Goal: Task Accomplishment & Management: Manage account settings

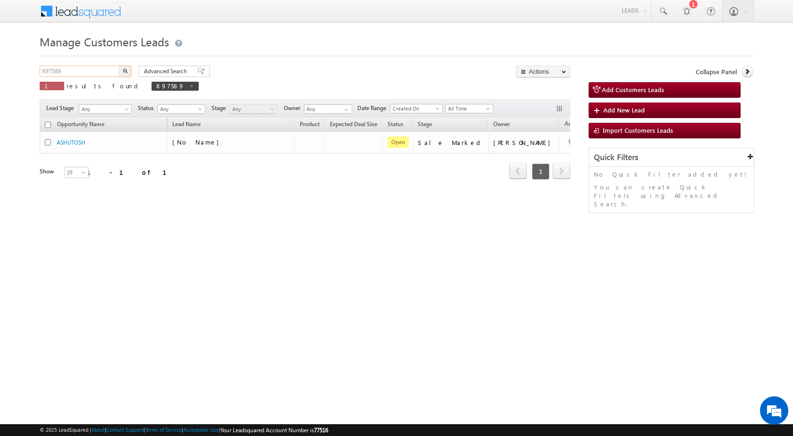
click at [112, 71] on input "897589" at bounding box center [80, 71] width 81 height 11
paste input "4066"
type input "894066"
click at [127, 73] on button "button" at bounding box center [125, 71] width 12 height 11
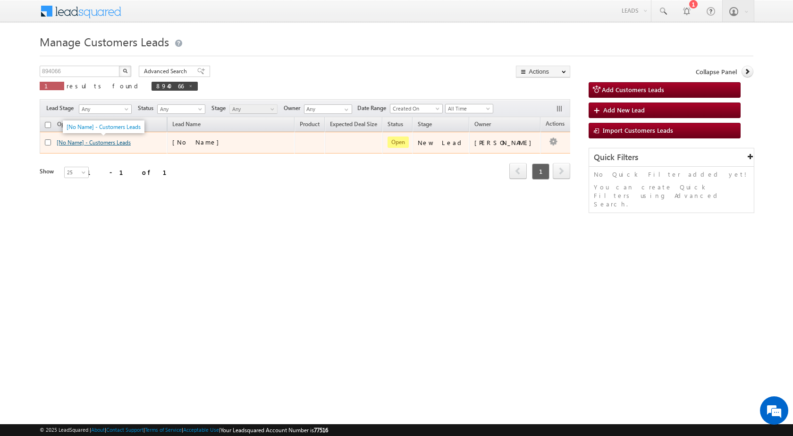
click at [122, 141] on link "[No Name] - Customers Leads" at bounding box center [94, 142] width 74 height 7
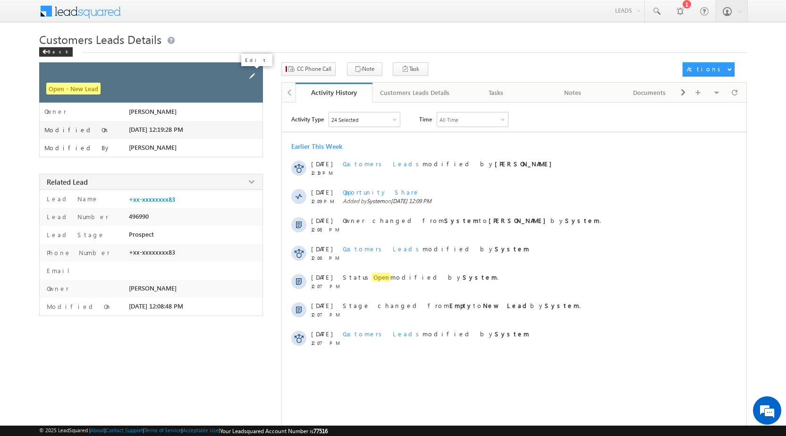
click at [255, 76] on span at bounding box center [252, 76] width 10 height 10
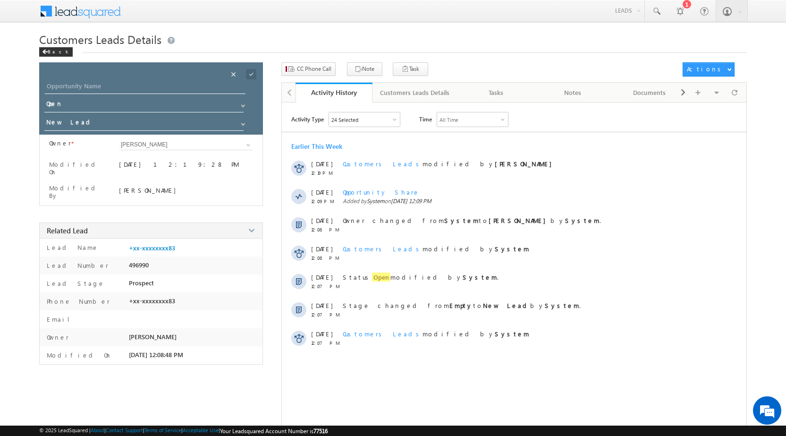
click at [248, 71] on div "Save" at bounding box center [259, 63] width 34 height 17
click at [168, 93] on input "Opportunity Name" at bounding box center [145, 87] width 201 height 13
click at [168, 85] on input "Opportunity Name" at bounding box center [145, 87] width 201 height 13
paste input "SUNNY DHAMPALSINGH"
type input "SUNNY DHAMPALSINGH"
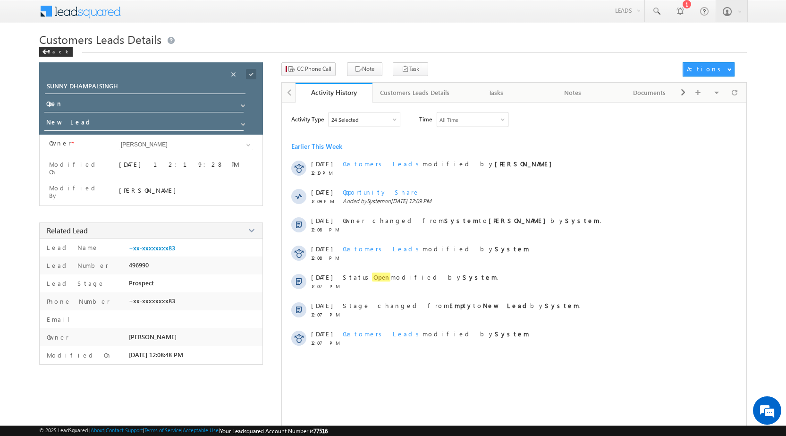
click at [255, 72] on span at bounding box center [251, 74] width 10 height 10
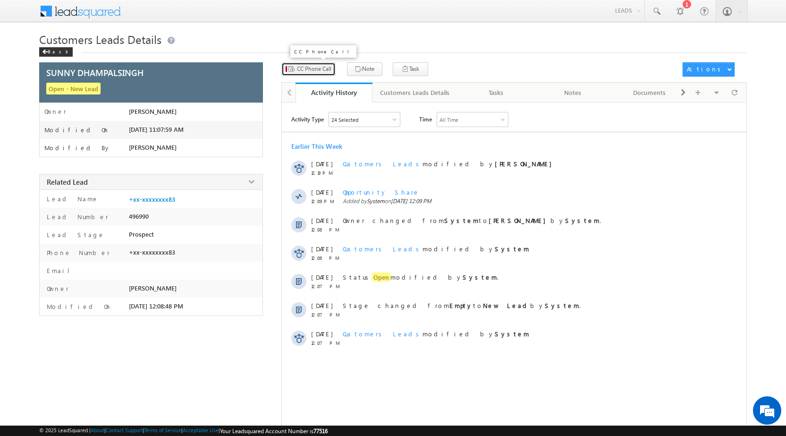
click at [304, 73] on span "CC Phone Call" at bounding box center [314, 69] width 34 height 8
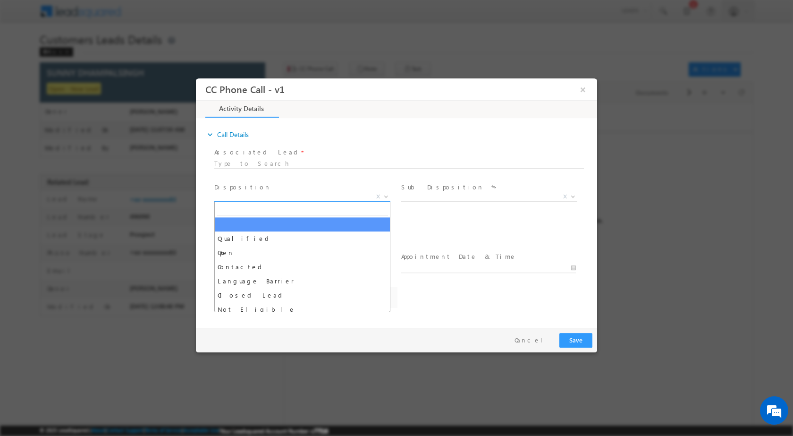
click at [388, 196] on b at bounding box center [386, 195] width 6 height 3
select select "annupriya.singh@sgrlimited.in"
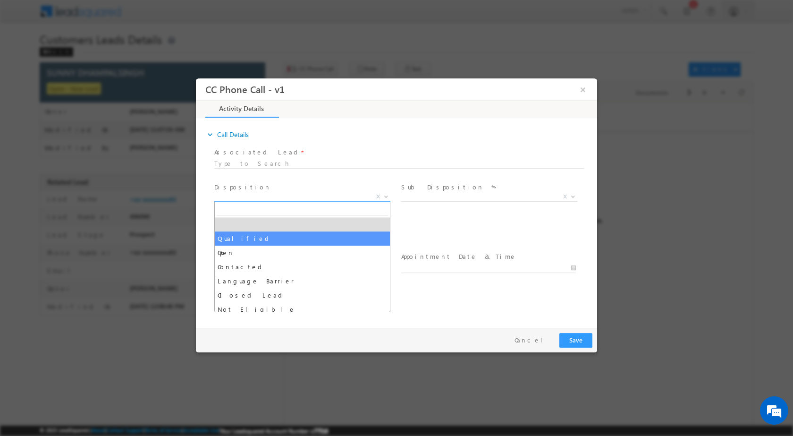
select select "Qualified"
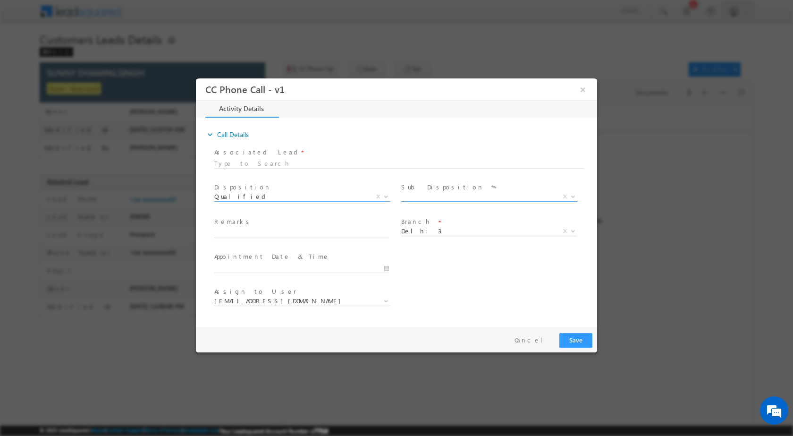
click at [577, 195] on span "X" at bounding box center [489, 196] width 176 height 9
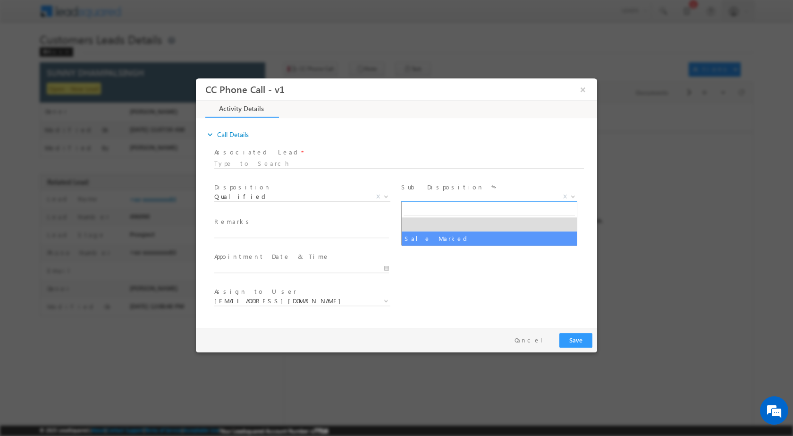
select select "Sale Marked"
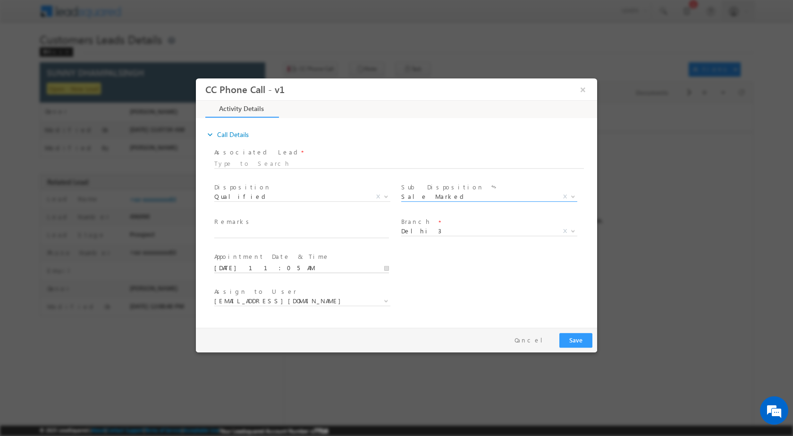
click at [389, 269] on input "09/19/2025 11:05 AM" at bounding box center [301, 267] width 175 height 9
type input "09/21/2025 11:05 AM"
click at [279, 255] on input "05" at bounding box center [274, 256] width 39 height 6
type input "00"
type input "09/21/2025 11:00 AM"
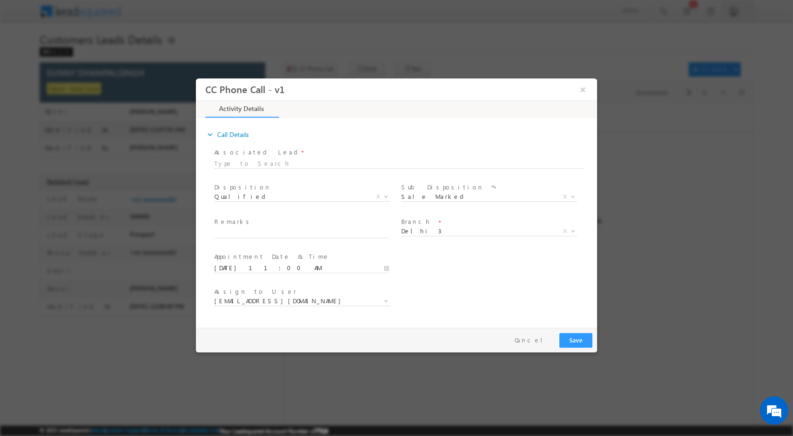
click at [426, 276] on div "User Branch * Appointment Date & Time * 09/21/2025 11:00 AM" at bounding box center [404, 266] width 385 height 35
click at [574, 231] on b at bounding box center [573, 230] width 6 height 3
click at [392, 290] on div "Assign to User * annupriya.singh@sgrlimited.in danish.k@sgrlimited.in harsh.kha…" at bounding box center [305, 297] width 183 height 22
click at [384, 298] on b at bounding box center [386, 299] width 6 height 3
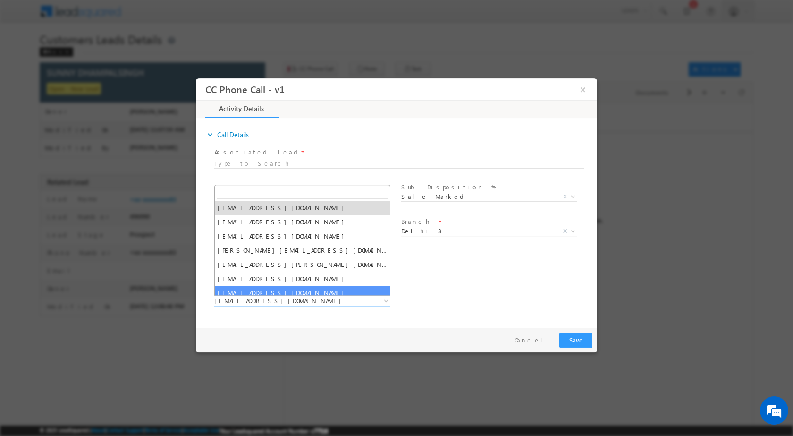
type input "rana.singh@sgrlimited.in"
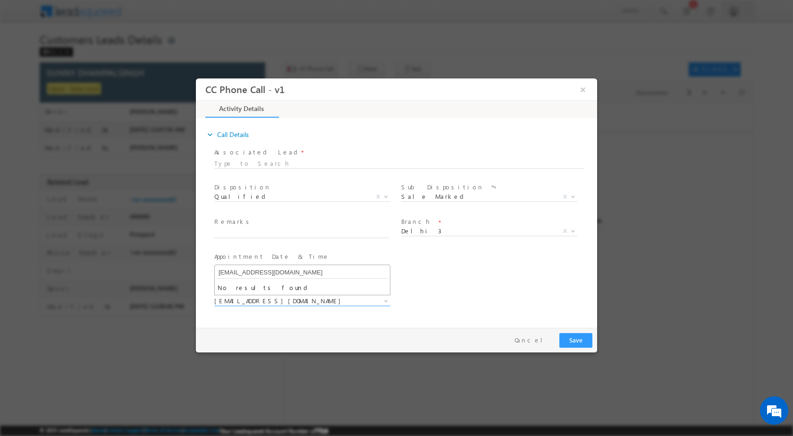
click at [313, 277] on input "rana.singh@sgrlimited.in" at bounding box center [302, 272] width 171 height 12
click at [313, 276] on input "rana.singh@sgrlimited.in" at bounding box center [302, 272] width 171 height 12
click at [416, 298] on div "Assign to User * annupriya.singh@sgrlimited.in danish.k@sgrlimited.in harsh.kha…" at bounding box center [404, 301] width 385 height 35
click at [327, 228] on input "text" at bounding box center [301, 232] width 175 height 9
paste input "19/09-Customer name is SUNNY DHAMPALSINGH Customer age is 27 yrs loan type is P…"
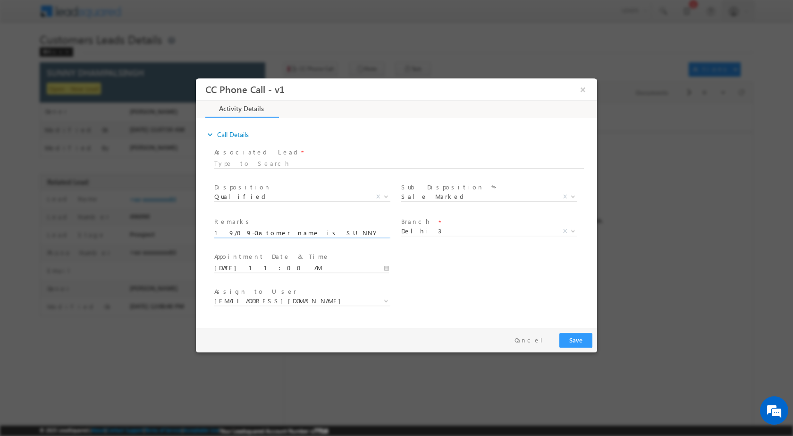
scroll to position [0, 409]
type input "19/09-Customer name is SUNNY DHAMPALSINGH Customer age is 27 yrs loan type is P…"
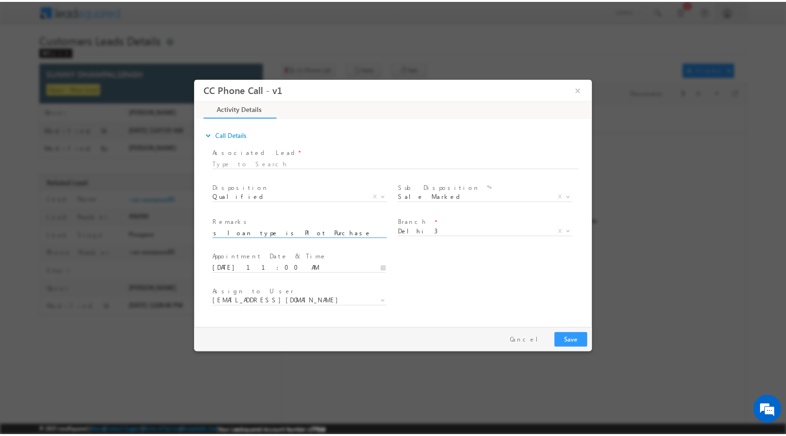
scroll to position [0, 0]
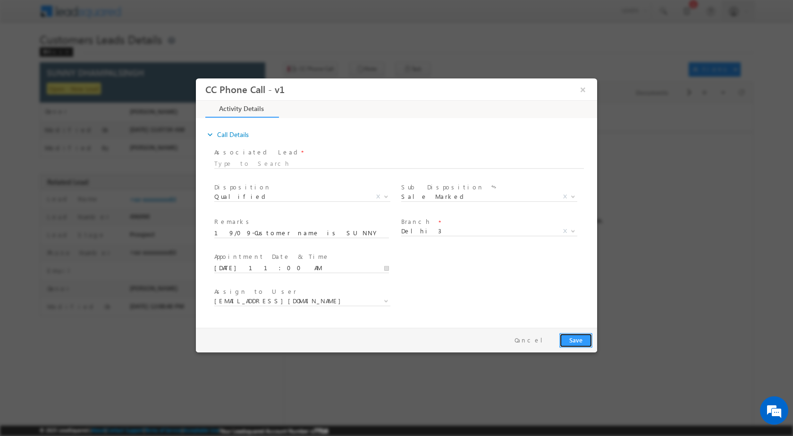
click at [573, 340] on button "Save" at bounding box center [576, 339] width 33 height 15
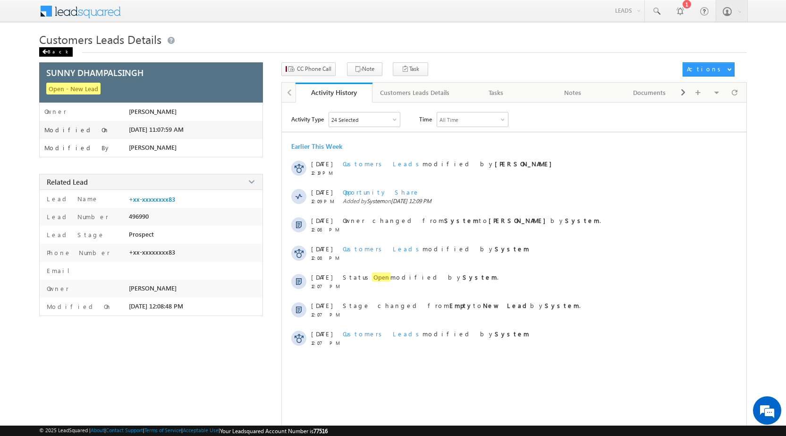
click at [50, 52] on div "Back" at bounding box center [56, 51] width 34 height 9
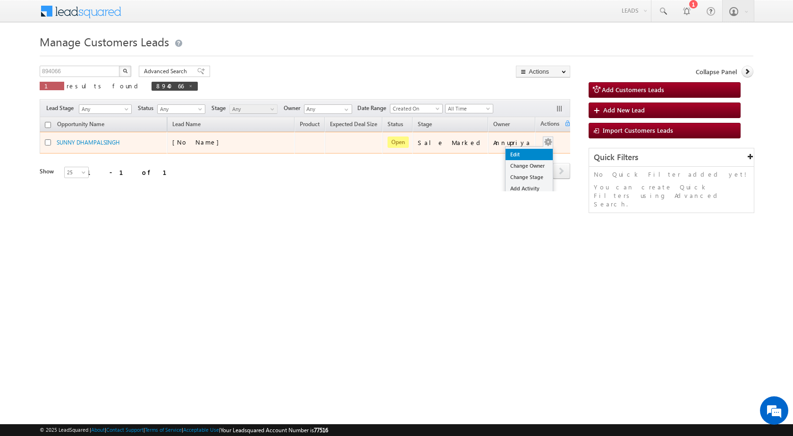
click at [519, 153] on link "Edit" at bounding box center [529, 154] width 47 height 11
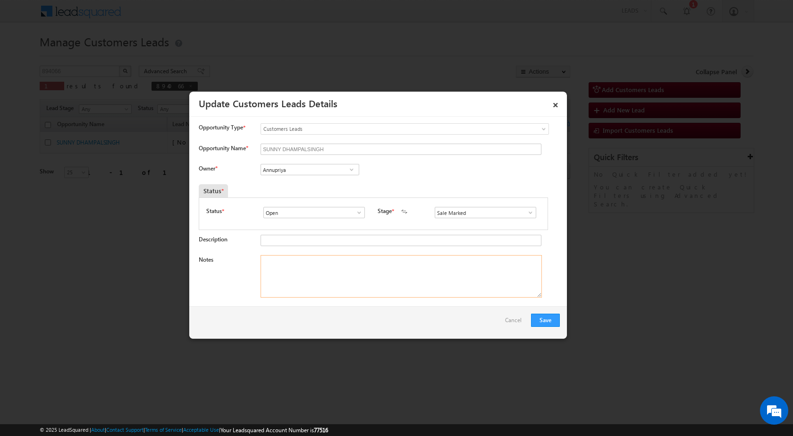
click at [324, 272] on textarea "Notes" at bounding box center [401, 276] width 281 height 42
paste textarea "19/09-Customer name is SUNNY DHAMPALSINGH Customer age is 27 yrs loan type is P…"
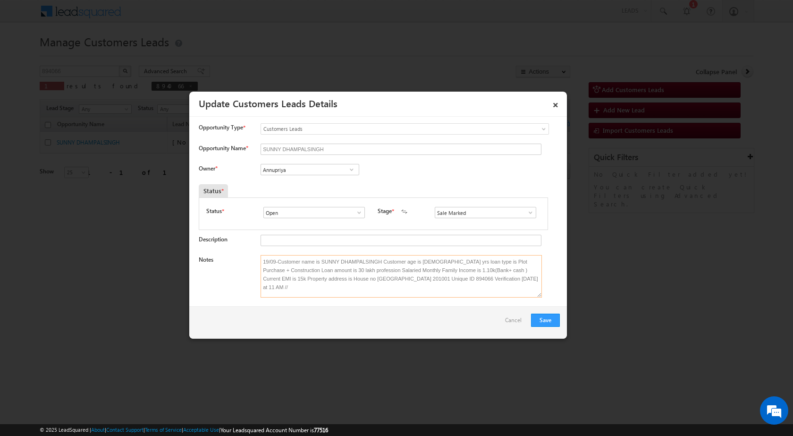
type textarea "19/09-Customer name is SUNNY DHAMPALSINGH Customer age is 27 yrs loan type is P…"
click at [346, 170] on link at bounding box center [352, 169] width 12 height 9
paste input "[EMAIL_ADDRESS][DOMAIN_NAME]"
click at [297, 191] on span "rana.singh@sgrlimited.in" at bounding box center [306, 188] width 85 height 7
type input "Rana Sangram Singh"
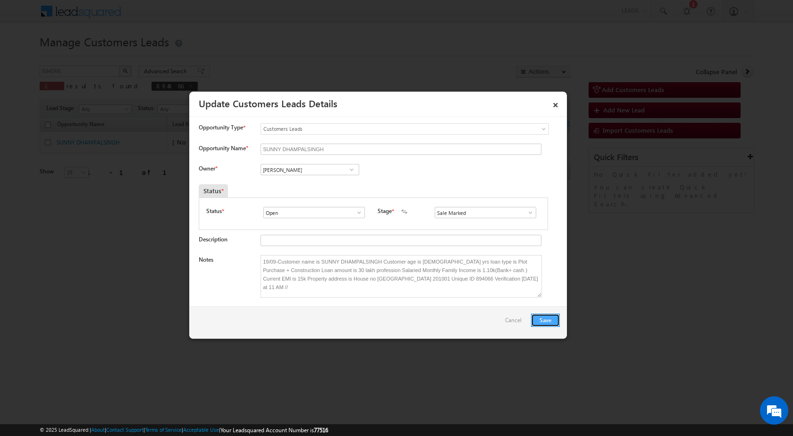
click at [544, 323] on button "Save" at bounding box center [545, 320] width 29 height 13
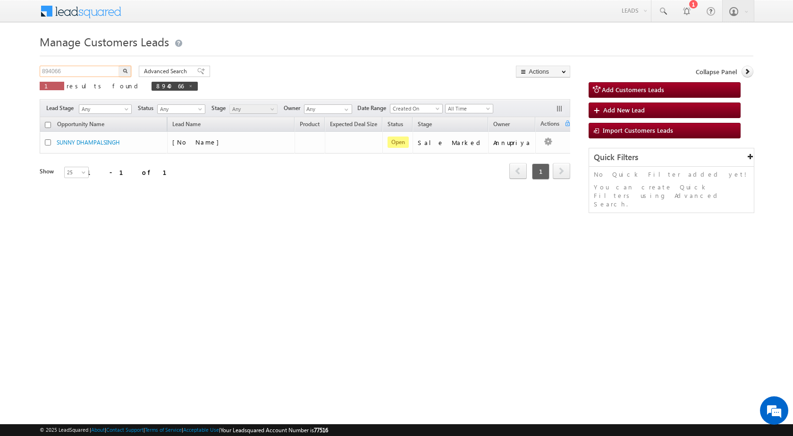
drag, startPoint x: 110, startPoint y: 71, endPoint x: 0, endPoint y: 74, distance: 109.6
click at [0, 74] on body "Menu [PERSON_NAME] sitar a7@ks erve." at bounding box center [396, 134] width 793 height 268
paste input "78120"
type input "878120"
click at [123, 72] on img "button" at bounding box center [125, 70] width 5 height 5
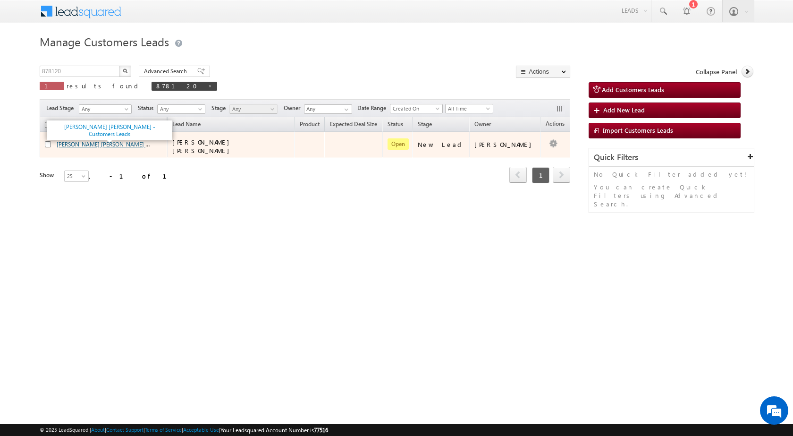
click at [104, 140] on link "[PERSON_NAME] [PERSON_NAME] - Customers Leads" at bounding box center [124, 144] width 134 height 8
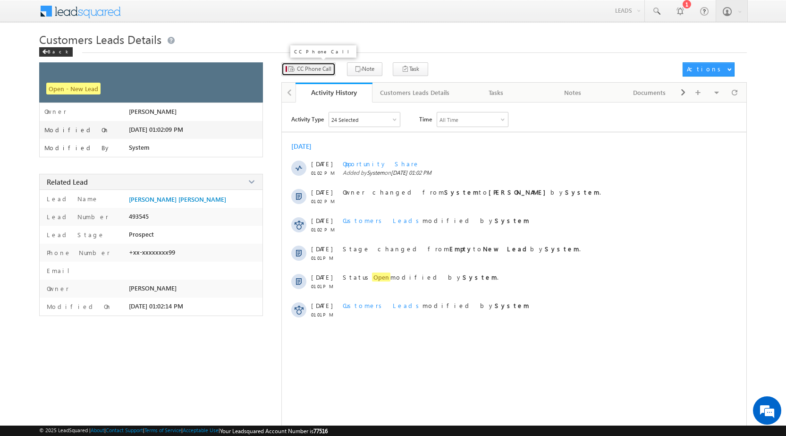
click at [314, 64] on button "CC Phone Call" at bounding box center [308, 69] width 54 height 14
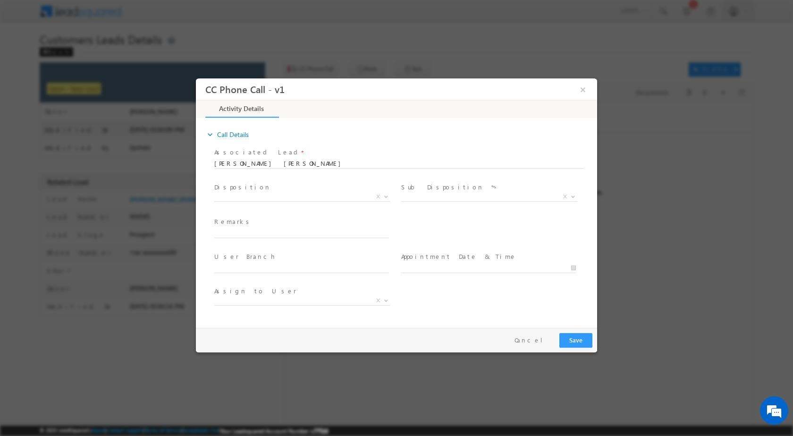
click at [294, 162] on div at bounding box center [399, 162] width 370 height 8
click at [267, 158] on div at bounding box center [399, 162] width 370 height 8
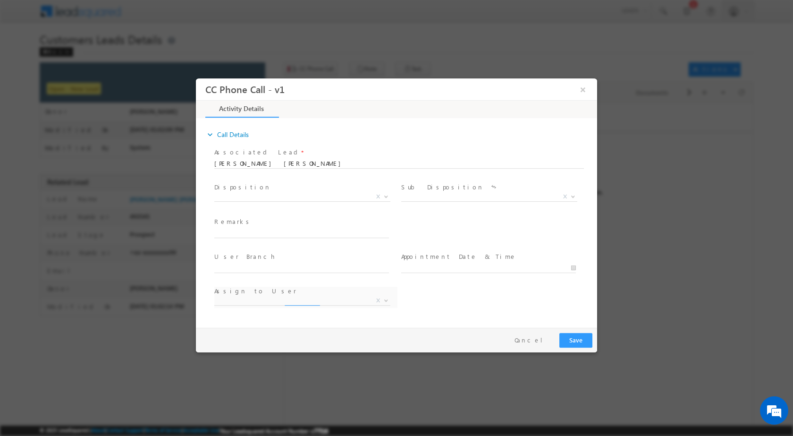
select select "lalit.singh1@sgrlimited.in"
click at [267, 160] on div at bounding box center [399, 162] width 370 height 8
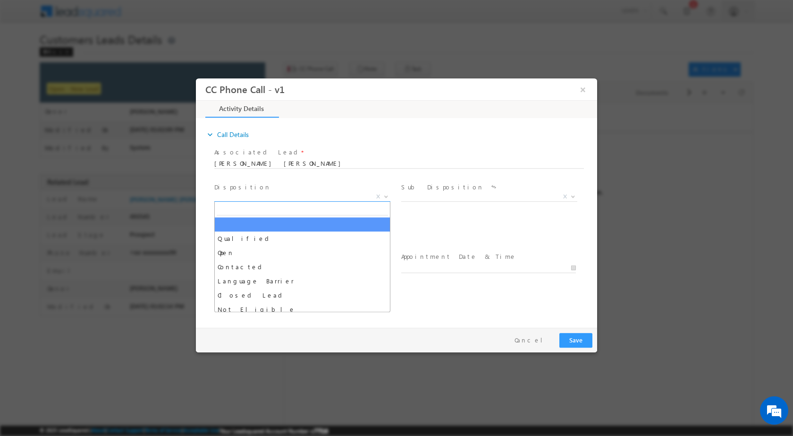
click at [386, 197] on span at bounding box center [385, 196] width 9 height 12
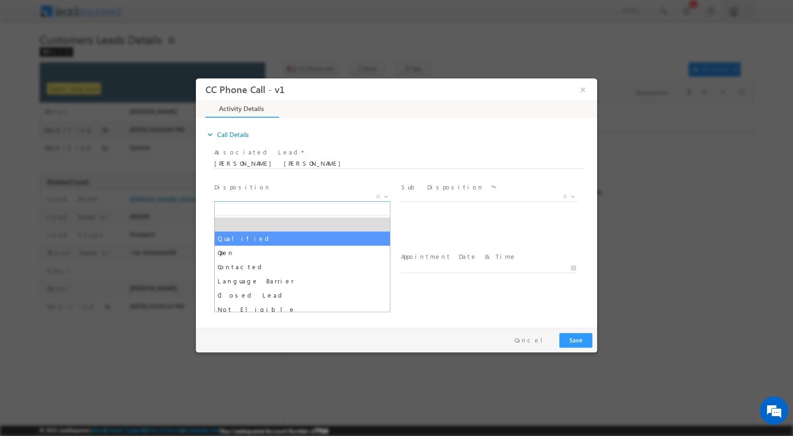
select select "Qualified"
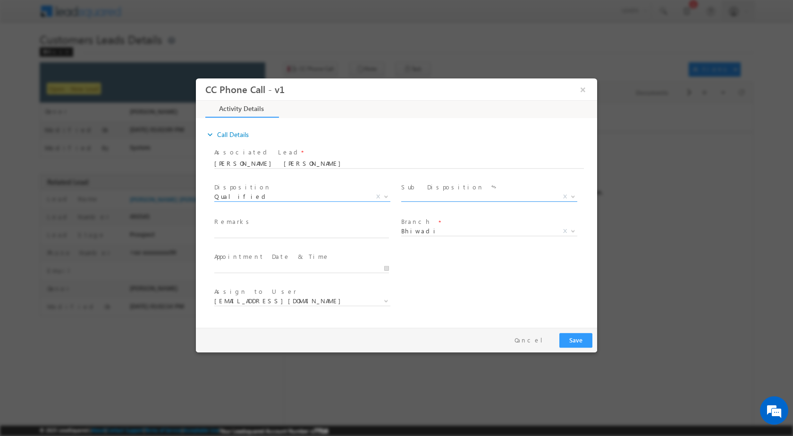
click at [575, 195] on b at bounding box center [573, 195] width 6 height 3
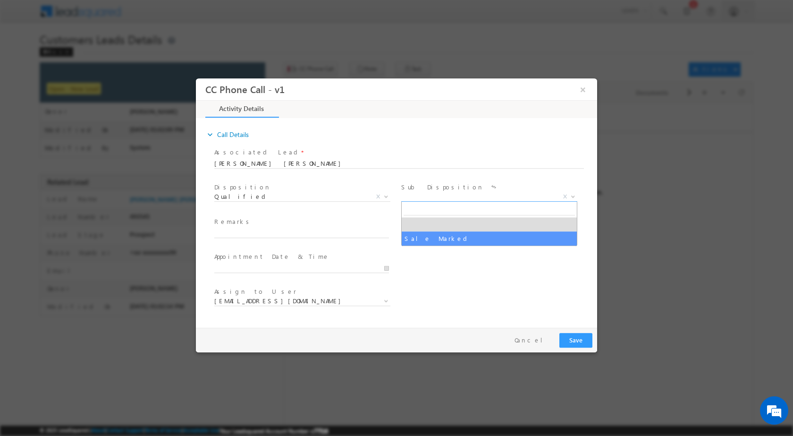
drag, startPoint x: 484, startPoint y: 238, endPoint x: 477, endPoint y: 241, distance: 7.2
select select "Sale Marked"
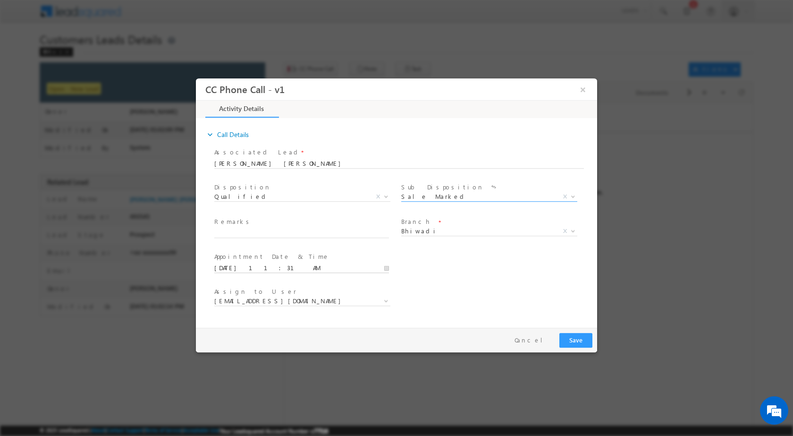
click at [387, 265] on input "09/19/2025 11:31 AM" at bounding box center [301, 267] width 175 height 9
type input "09/20/2025 11:31 AM"
click at [280, 256] on input "31" at bounding box center [274, 256] width 39 height 6
type input "00"
type input "09/20/2025 11:00 AM"
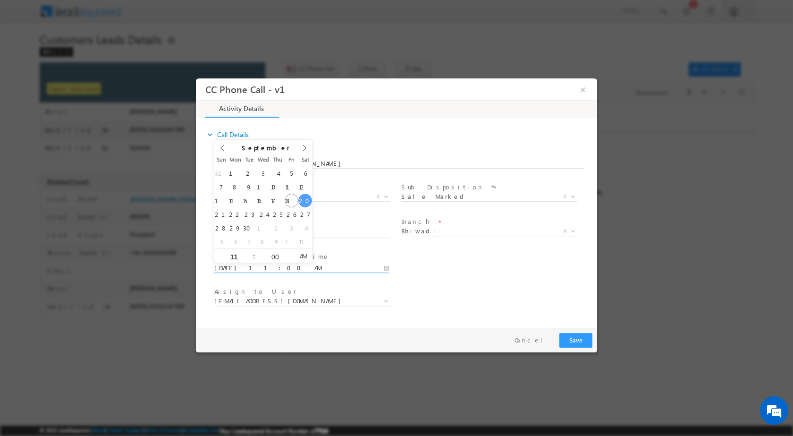
click at [466, 311] on div "Assign to User * lalit.singh1@sgrlimited.in nikhil.kumar@sgrlimited.in ravi.kum…" at bounding box center [404, 301] width 385 height 35
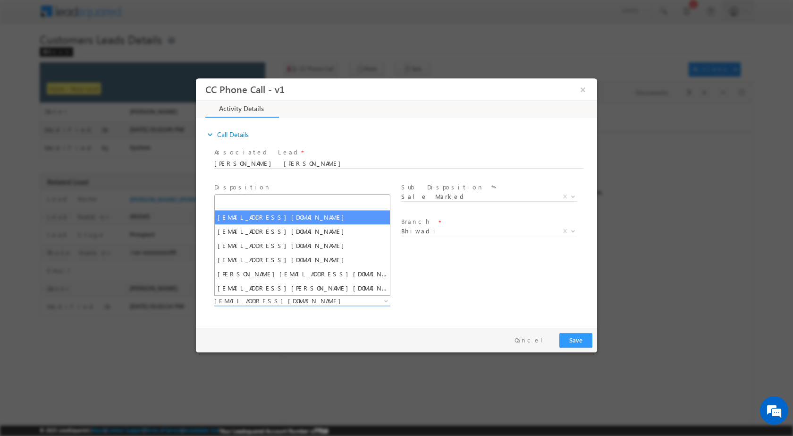
click at [383, 299] on b at bounding box center [386, 299] width 6 height 3
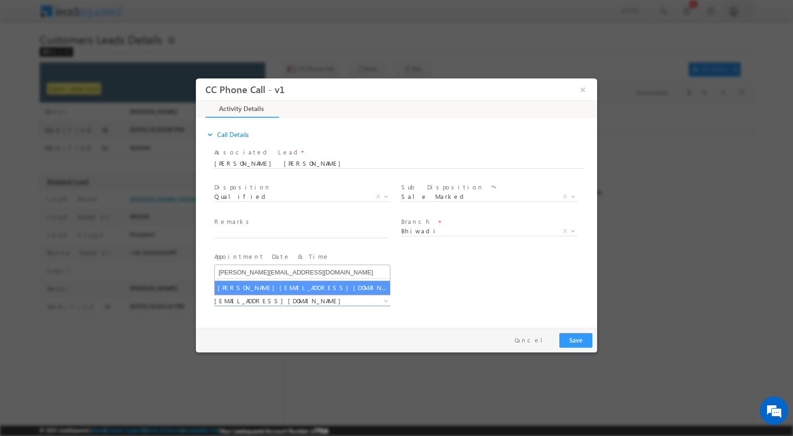
type input "surender.singh1@sgrlimited.in"
select select "surender.singh1@sgrlimited.in"
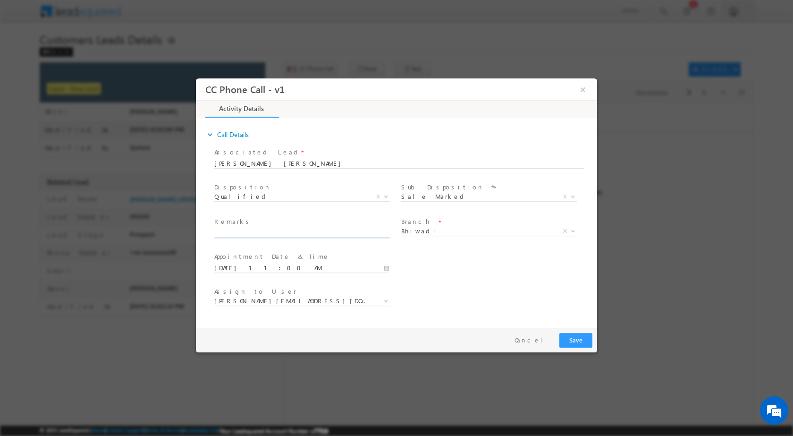
click at [353, 231] on input "text" at bounding box center [301, 232] width 175 height 9
paste input "19/09-Customer name is AJAY KUMAR Customer age is 37 yrs loan type is Extension…"
type input "19/09-Customer name is AJAY KUMAR Customer age is 37 yrs loan type is Extension…"
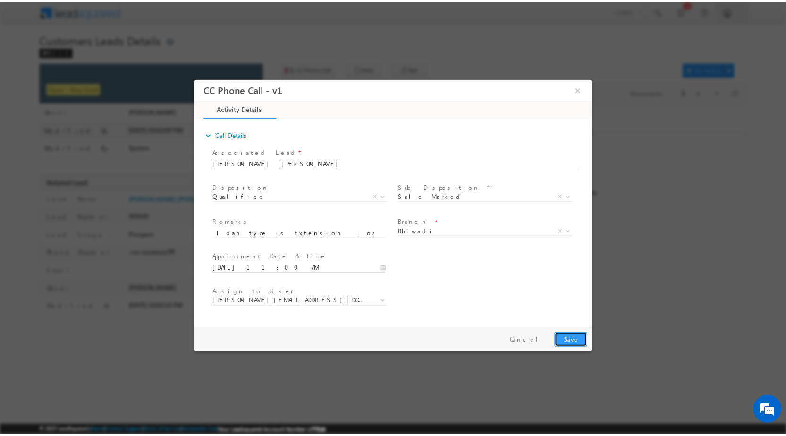
scroll to position [0, 0]
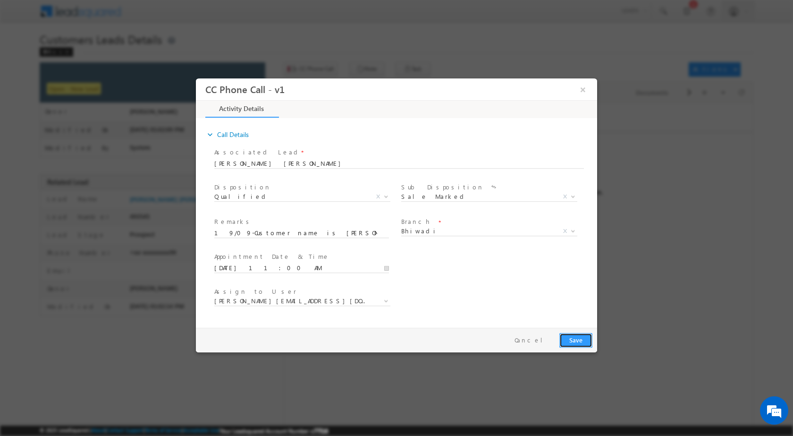
click at [584, 347] on button "Save" at bounding box center [576, 339] width 33 height 15
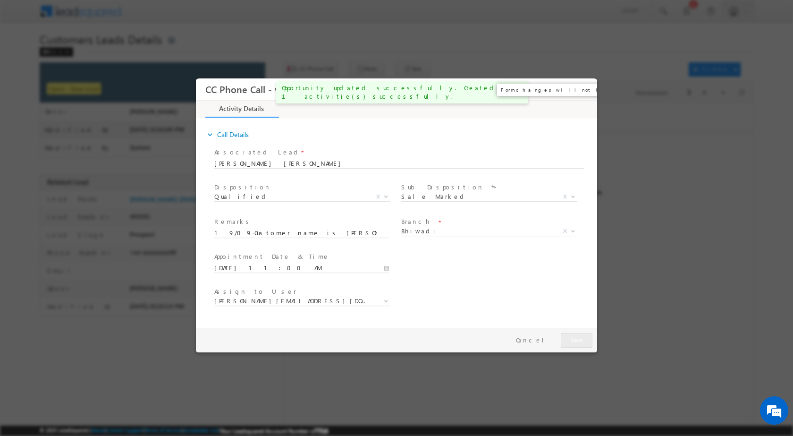
click at [580, 90] on button "×" at bounding box center [583, 88] width 16 height 17
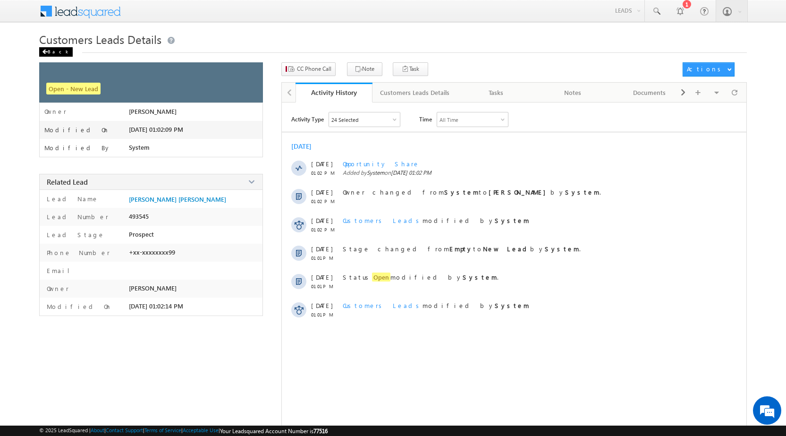
click at [50, 50] on div "Back" at bounding box center [56, 51] width 34 height 9
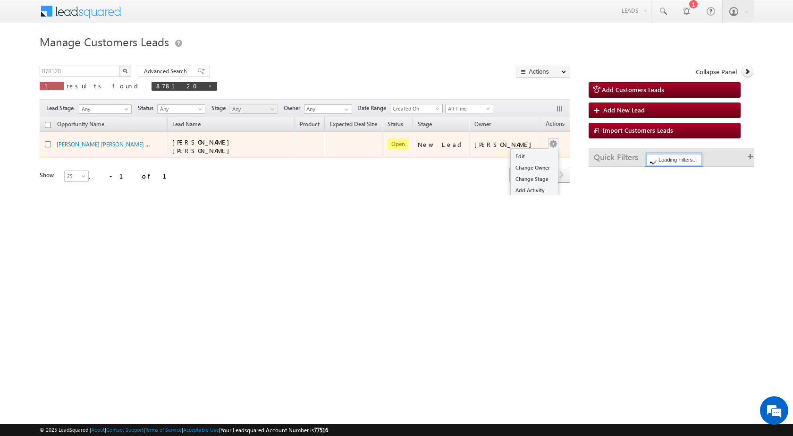
click at [549, 139] on button "button" at bounding box center [553, 143] width 9 height 9
click at [533, 151] on link "Edit" at bounding box center [534, 156] width 47 height 11
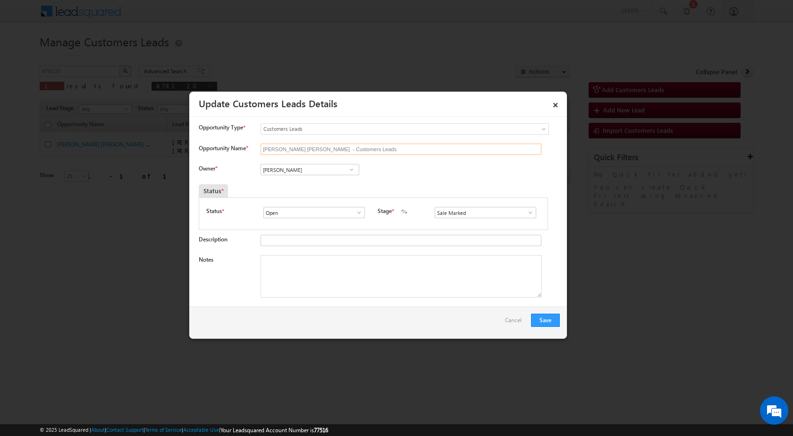
drag, startPoint x: 322, startPoint y: 148, endPoint x: 296, endPoint y: 148, distance: 25.5
click at [296, 148] on input "[PERSON_NAME] [PERSON_NAME] - Customers Leads" at bounding box center [401, 149] width 281 height 11
click at [337, 289] on textarea "Notes" at bounding box center [401, 276] width 281 height 42
paste textarea "19/09-Customer name is AJAY KUMAR BANSKAR Customer age is 37 yrs loan type is E…"
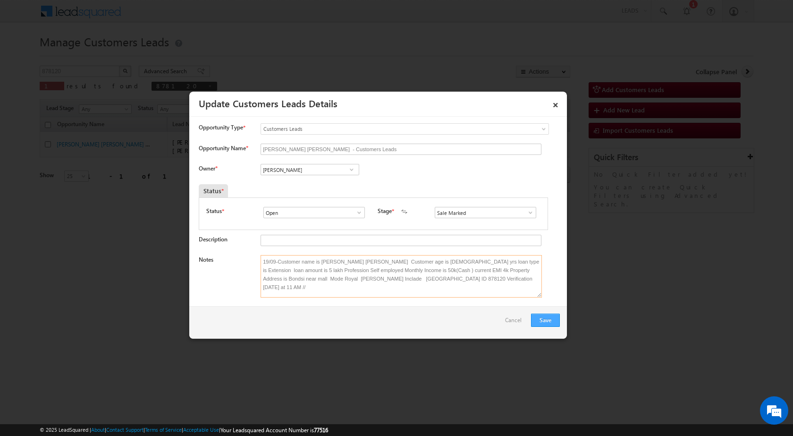
type textarea "19/09-Customer name is AJAY KUMAR BANSKAR Customer age is 37 yrs loan type is E…"
click at [535, 324] on button "Save" at bounding box center [545, 320] width 29 height 13
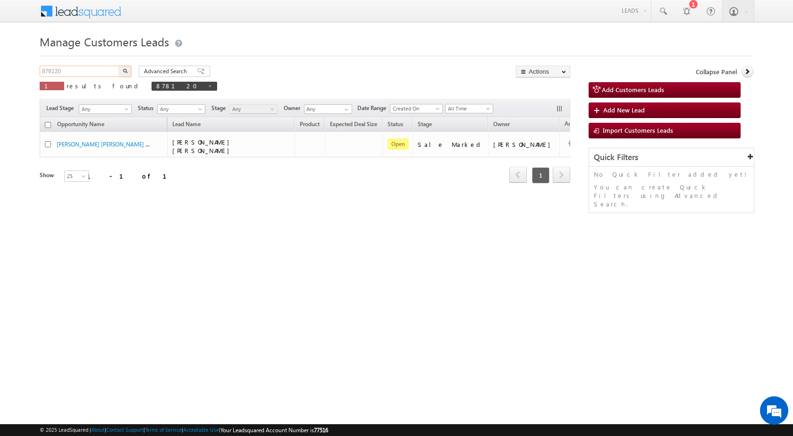
drag, startPoint x: 71, startPoint y: 75, endPoint x: 30, endPoint y: 77, distance: 41.6
click at [30, 77] on body "Menu Rubi Yadav sitar a7@ks erve." at bounding box center [396, 134] width 793 height 268
paste input "94112"
type input "894112"
click at [127, 72] on img "button" at bounding box center [125, 70] width 5 height 5
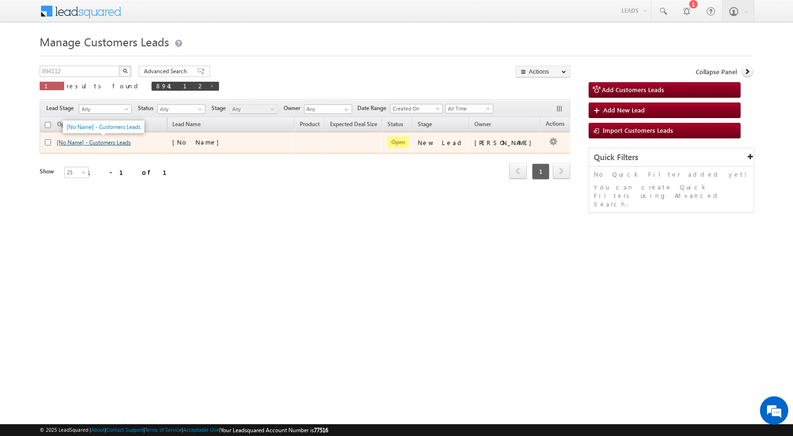
click at [111, 142] on link "[No Name] - Customers Leads" at bounding box center [94, 142] width 74 height 7
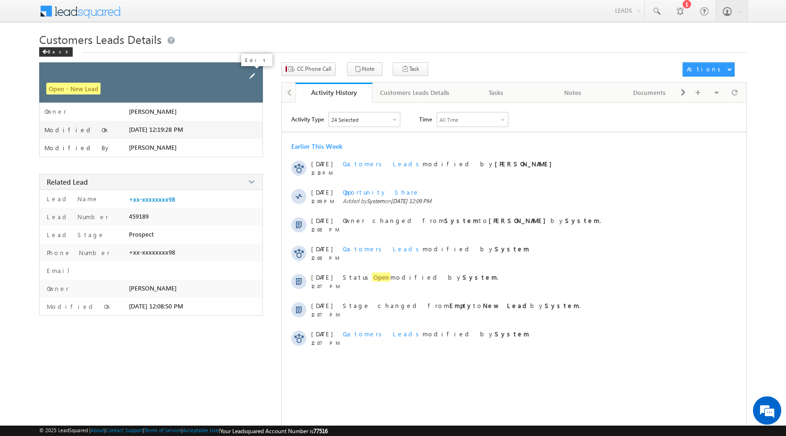
click at [253, 74] on span at bounding box center [252, 76] width 10 height 10
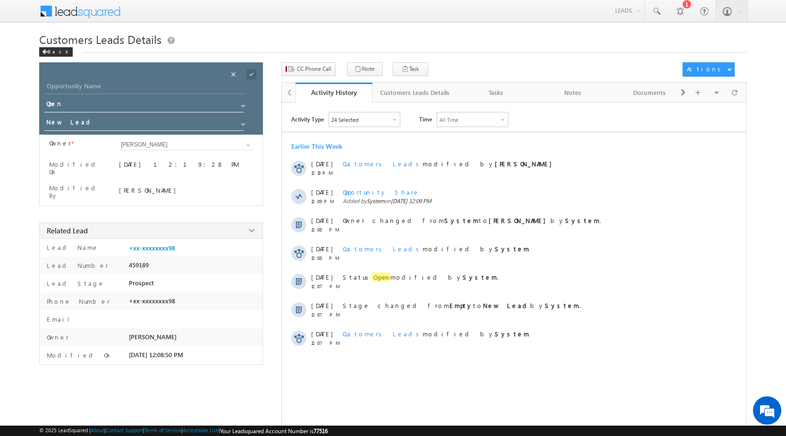
click at [174, 86] on input "Opportunity Name" at bounding box center [145, 87] width 201 height 13
paste input "[PERSON_NAME]"
type input "[PERSON_NAME]"
click at [255, 73] on span at bounding box center [251, 74] width 10 height 10
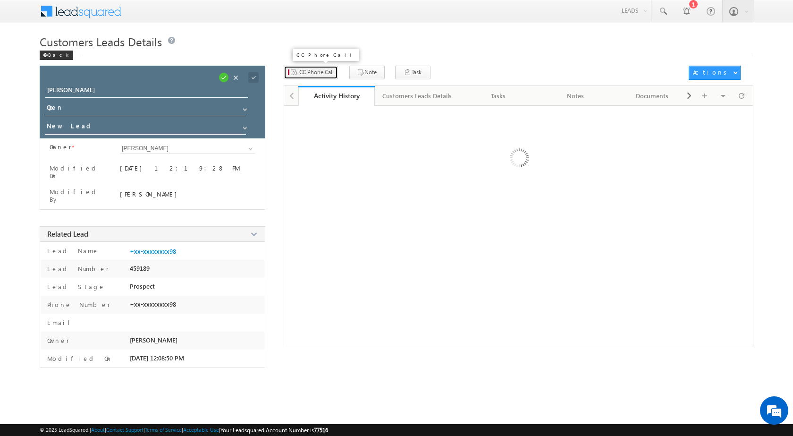
click at [309, 66] on button "CC Phone Call" at bounding box center [311, 73] width 54 height 14
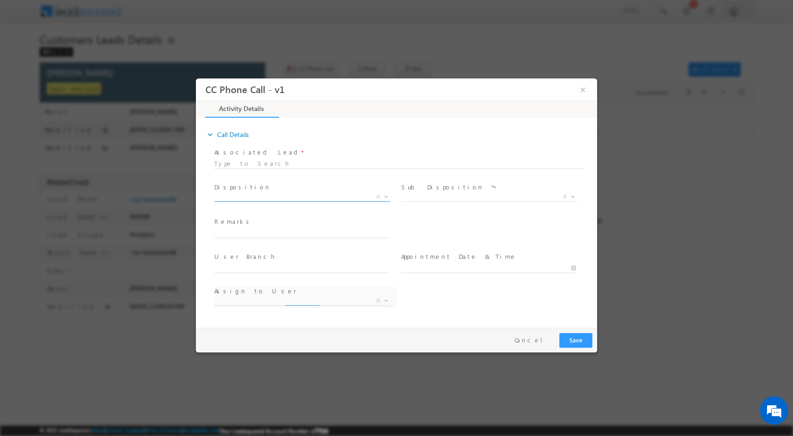
click at [383, 195] on span at bounding box center [385, 196] width 9 height 12
select select "[EMAIL_ADDRESS][DOMAIN_NAME]"
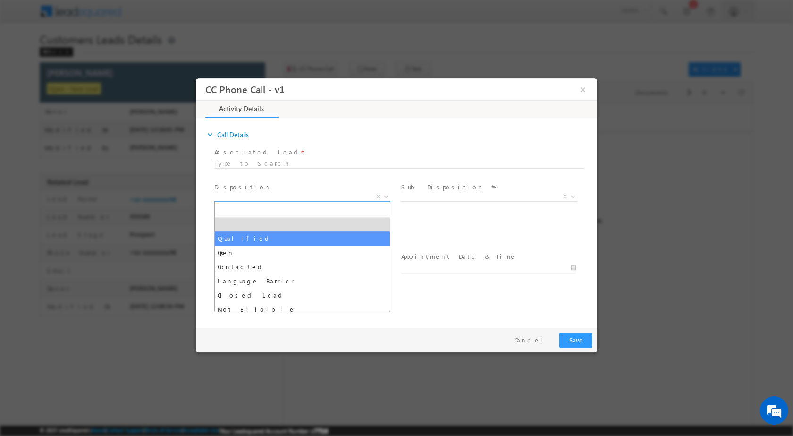
select select "Qualified"
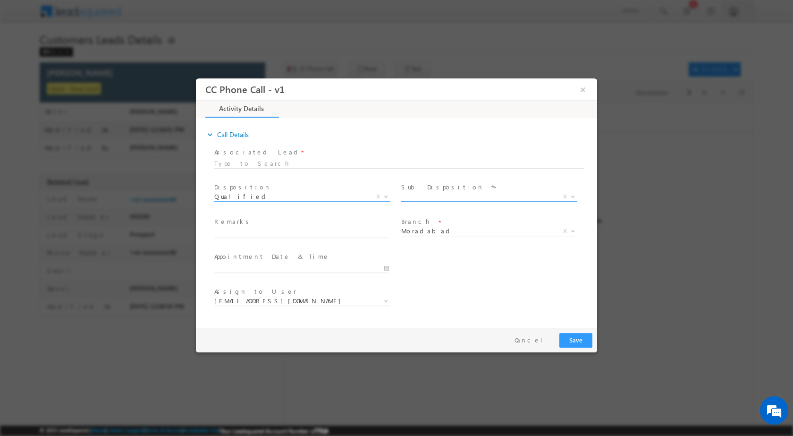
click at [567, 192] on span "X" at bounding box center [565, 196] width 4 height 8
click at [572, 195] on b at bounding box center [573, 195] width 6 height 3
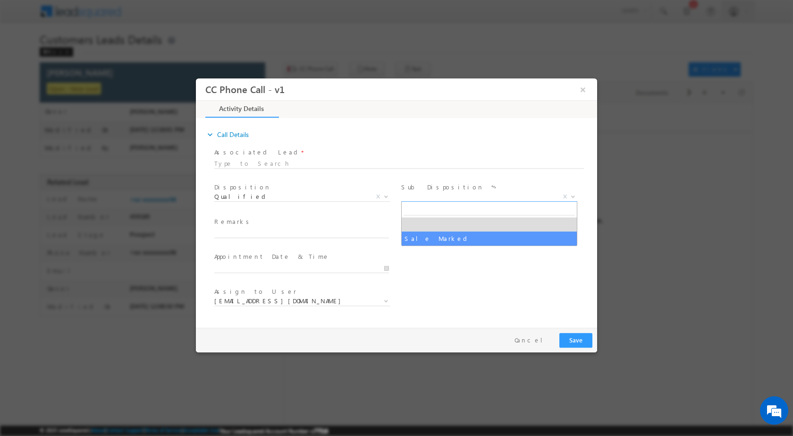
select select "Sale Marked"
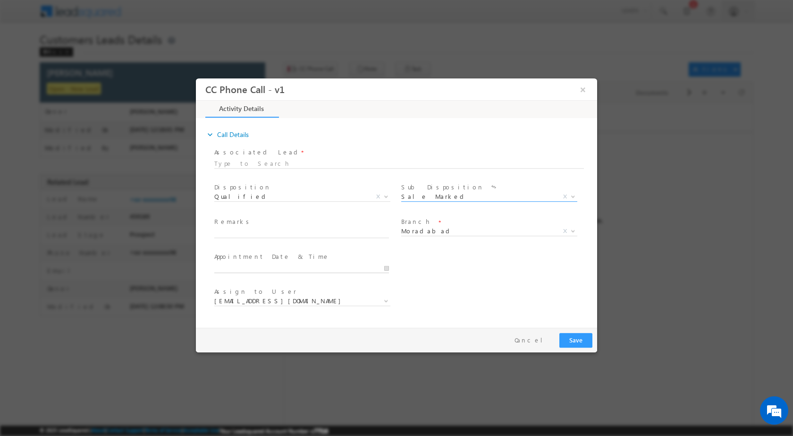
type input "09/19/2025 12:15 PM"
click at [384, 271] on input "09/19/2025 12:15 PM" at bounding box center [301, 267] width 175 height 9
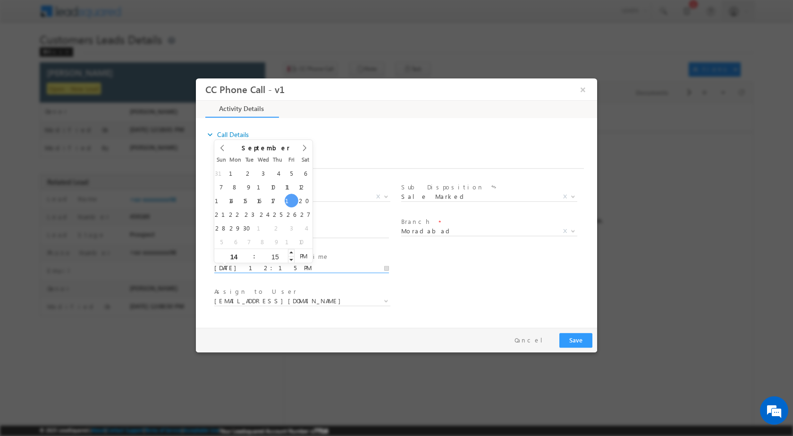
type input "14"
type input "09/19/2025 2:15 PM"
type input "02"
click at [273, 258] on input "15" at bounding box center [274, 256] width 39 height 6
type input "00"
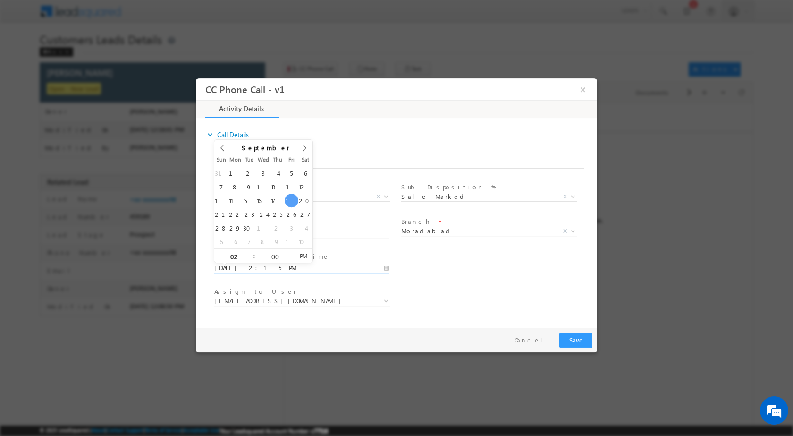
type input "09/19/2025 2:00 PM"
click at [409, 281] on div "User Branch * Appointment Date & Time * 09/19/2025 2:00 PM" at bounding box center [404, 266] width 385 height 35
click at [359, 230] on input "text" at bounding box center [301, 232] width 175 height 9
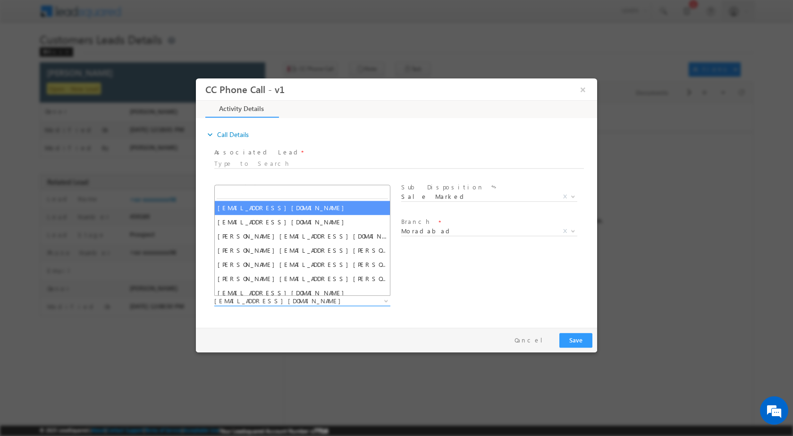
click at [384, 302] on span at bounding box center [385, 300] width 9 height 12
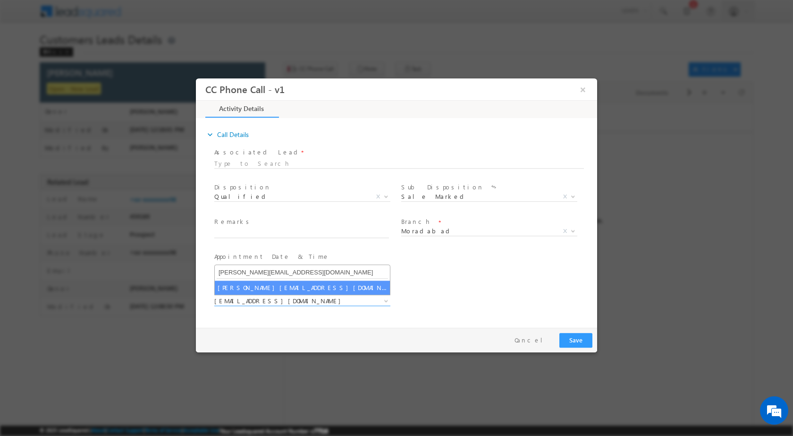
type input "[PERSON_NAME][EMAIL_ADDRESS][DOMAIN_NAME]"
select select "[PERSON_NAME][EMAIL_ADDRESS][DOMAIN_NAME]"
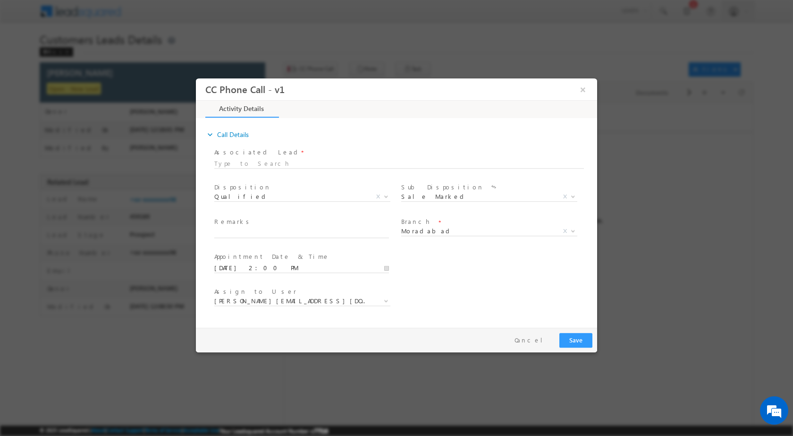
click at [266, 238] on span at bounding box center [301, 242] width 174 height 10
click at [266, 231] on input "text" at bounding box center [301, 232] width 175 height 9
paste input "19/09-Customer Name is SALMAN Customer age is 33 yrs loan type is Plot Purchase…"
type input "19/09-Customer Name is SALMAN Customer age is 33 yrs loan type is Plot Purchase…"
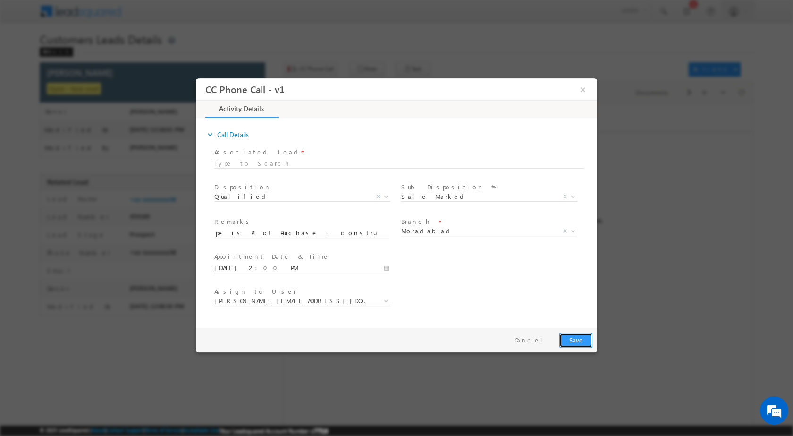
click at [578, 340] on button "Save" at bounding box center [576, 339] width 33 height 15
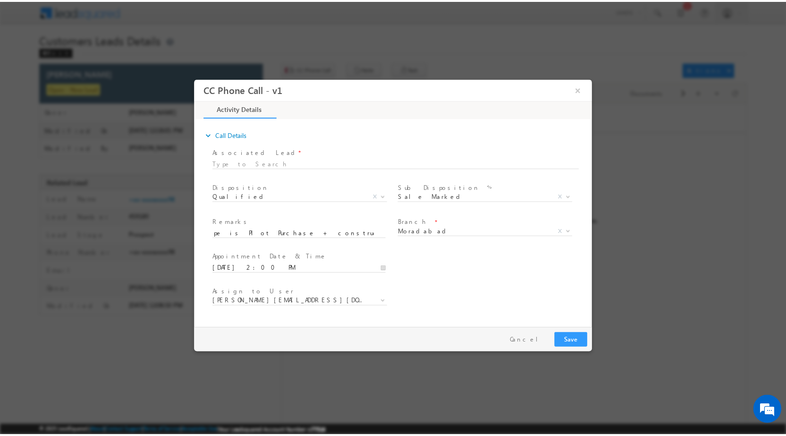
scroll to position [0, 0]
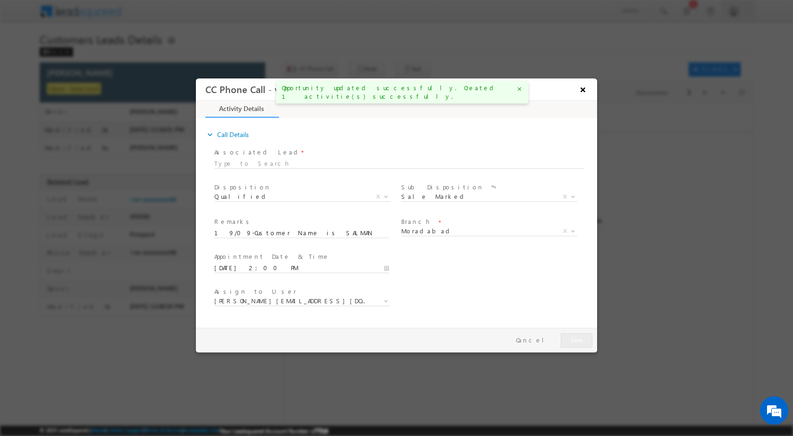
click at [586, 87] on button "×" at bounding box center [583, 88] width 16 height 17
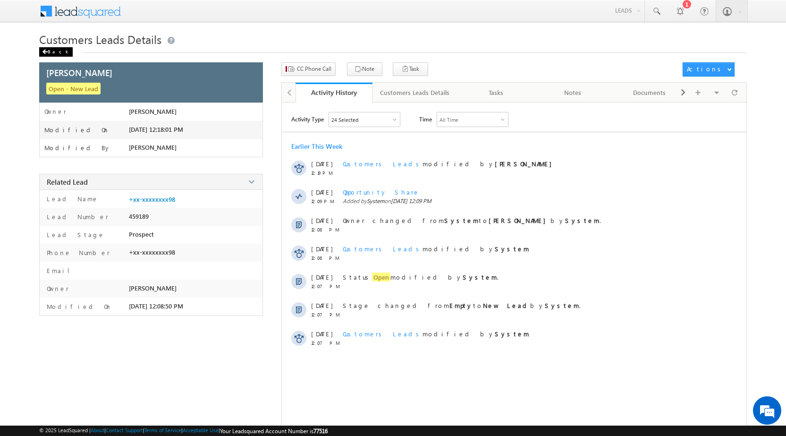
click at [48, 50] on div "Back" at bounding box center [56, 51] width 34 height 9
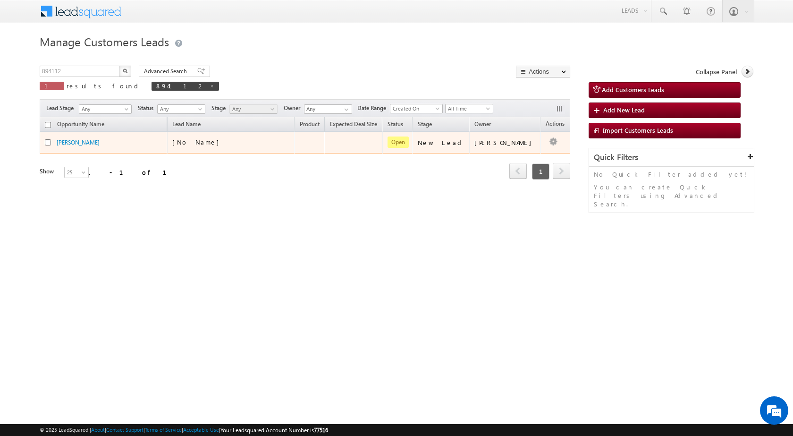
click at [553, 143] on td at bounding box center [560, 143] width 39 height 22
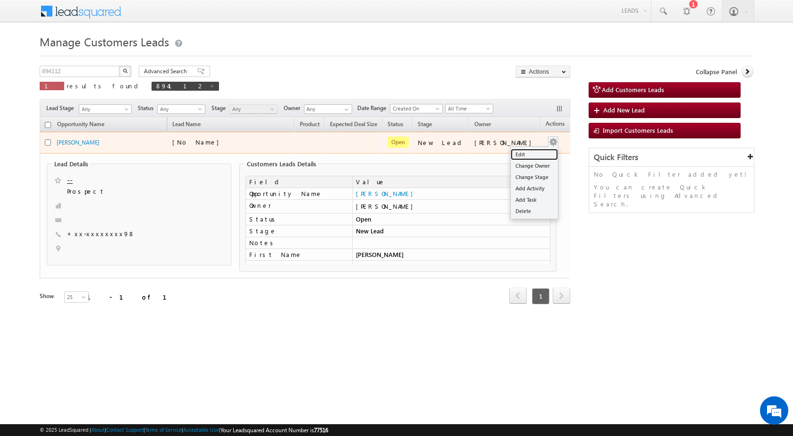
click at [522, 154] on link "Edit" at bounding box center [534, 154] width 47 height 11
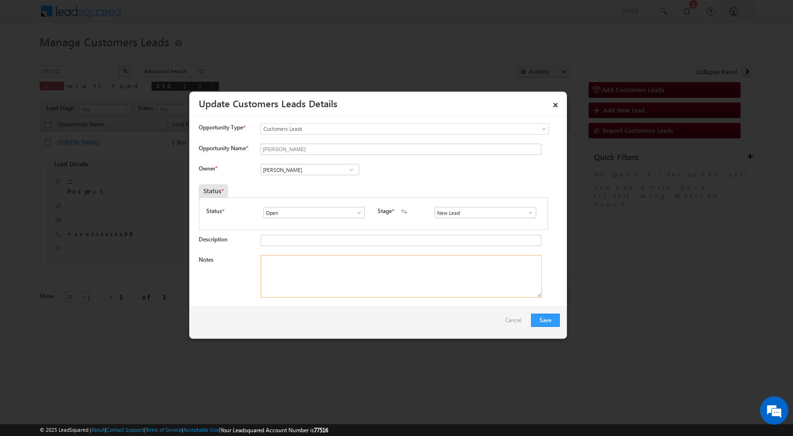
click at [364, 295] on textarea "Notes" at bounding box center [401, 276] width 281 height 42
paste textarea "19/09-Customer Name is SALMAN Customer age is [DEMOGRAPHIC_DATA] yrs loan type …"
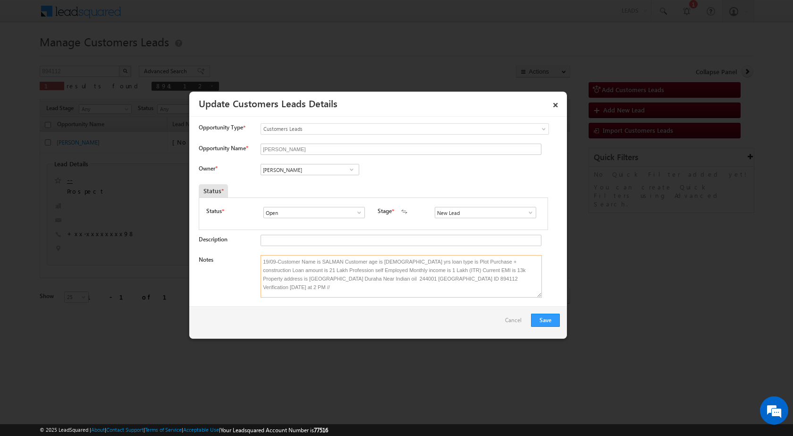
type textarea "19/09-Customer Name is SALMAN Customer age is [DEMOGRAPHIC_DATA] yrs loan type …"
click at [301, 171] on input "[PERSON_NAME]" at bounding box center [310, 169] width 99 height 11
paste input "[PERSON_NAME][EMAIL_ADDRESS][DOMAIN_NAME]"
click at [325, 187] on span "[PERSON_NAME][EMAIL_ADDRESS][DOMAIN_NAME]" at bounding box center [306, 188] width 85 height 7
type input "[PERSON_NAME]"
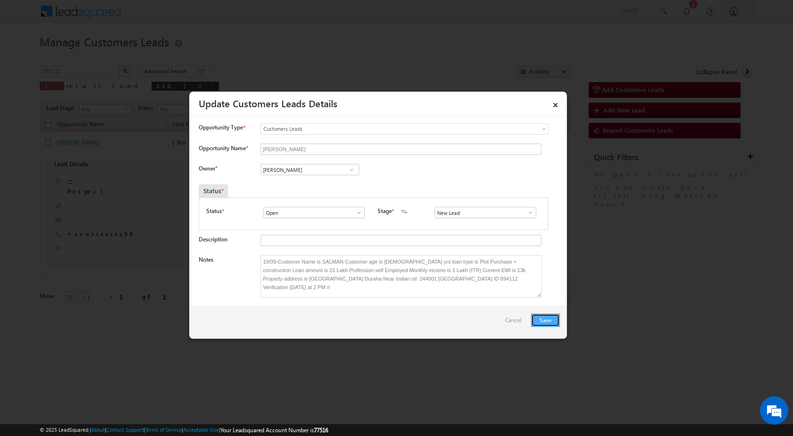
click at [544, 317] on button "Save" at bounding box center [545, 320] width 29 height 13
